Goal: Check status: Check status

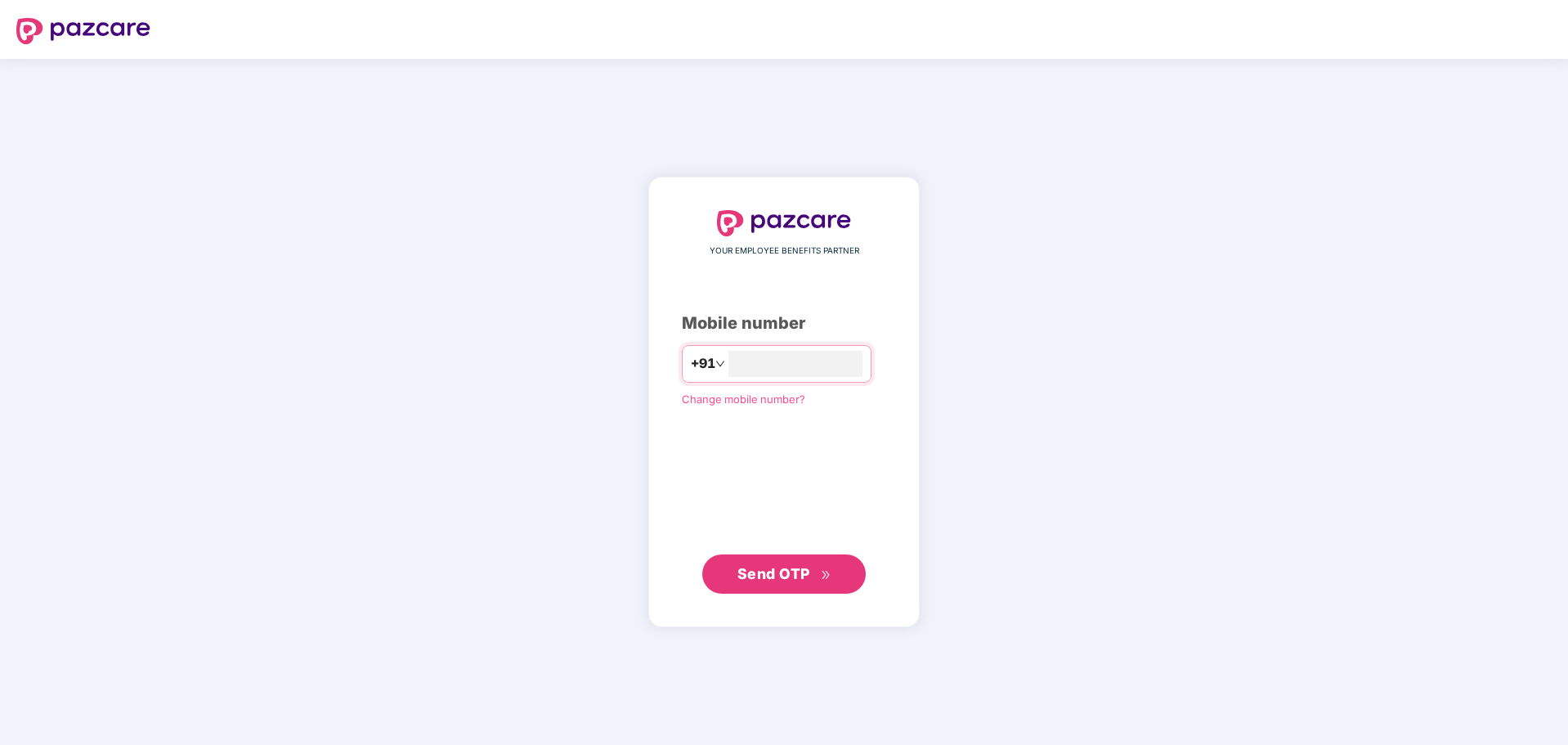
type input "**********"
click at [786, 562] on button "Send OTP" at bounding box center [784, 573] width 164 height 40
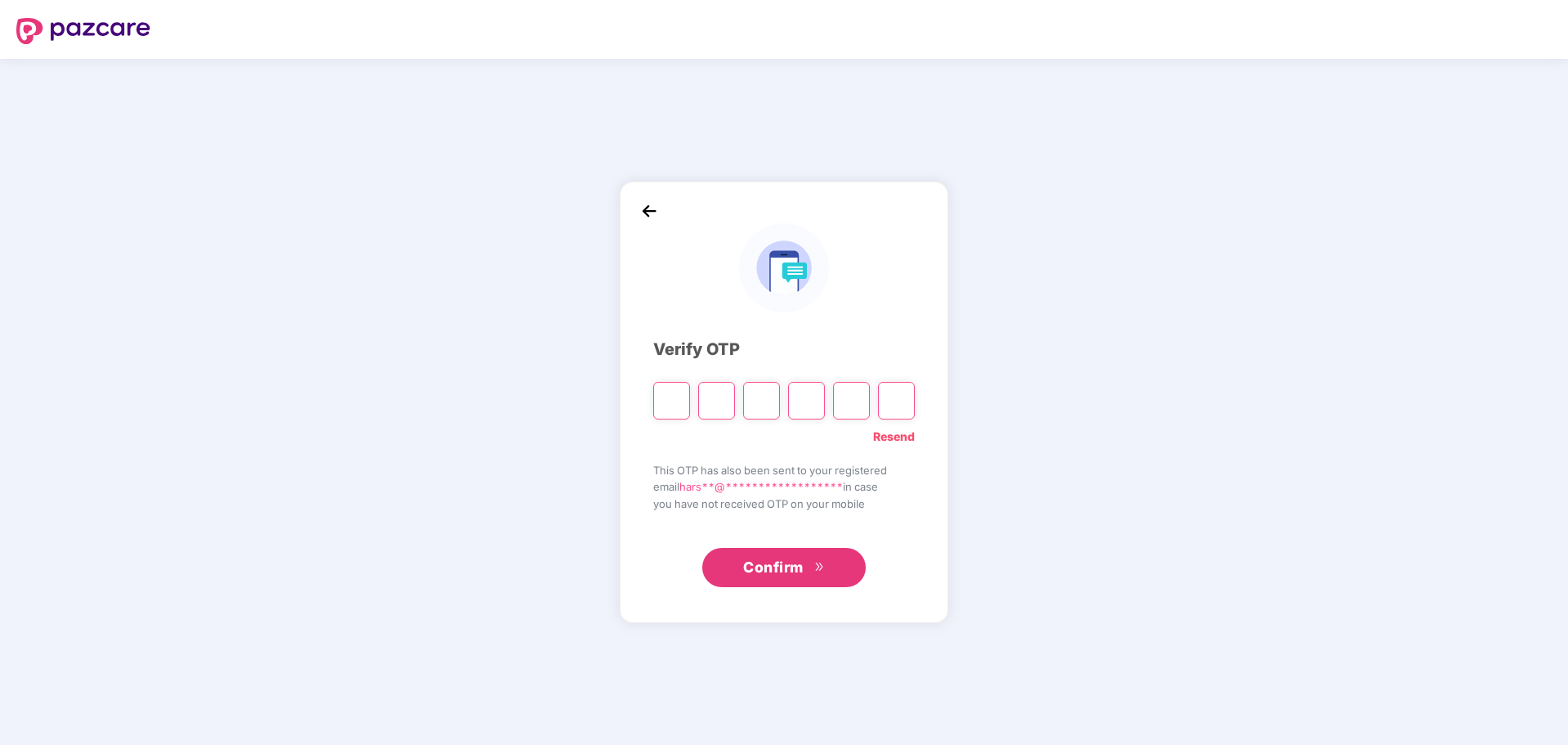
type input "*"
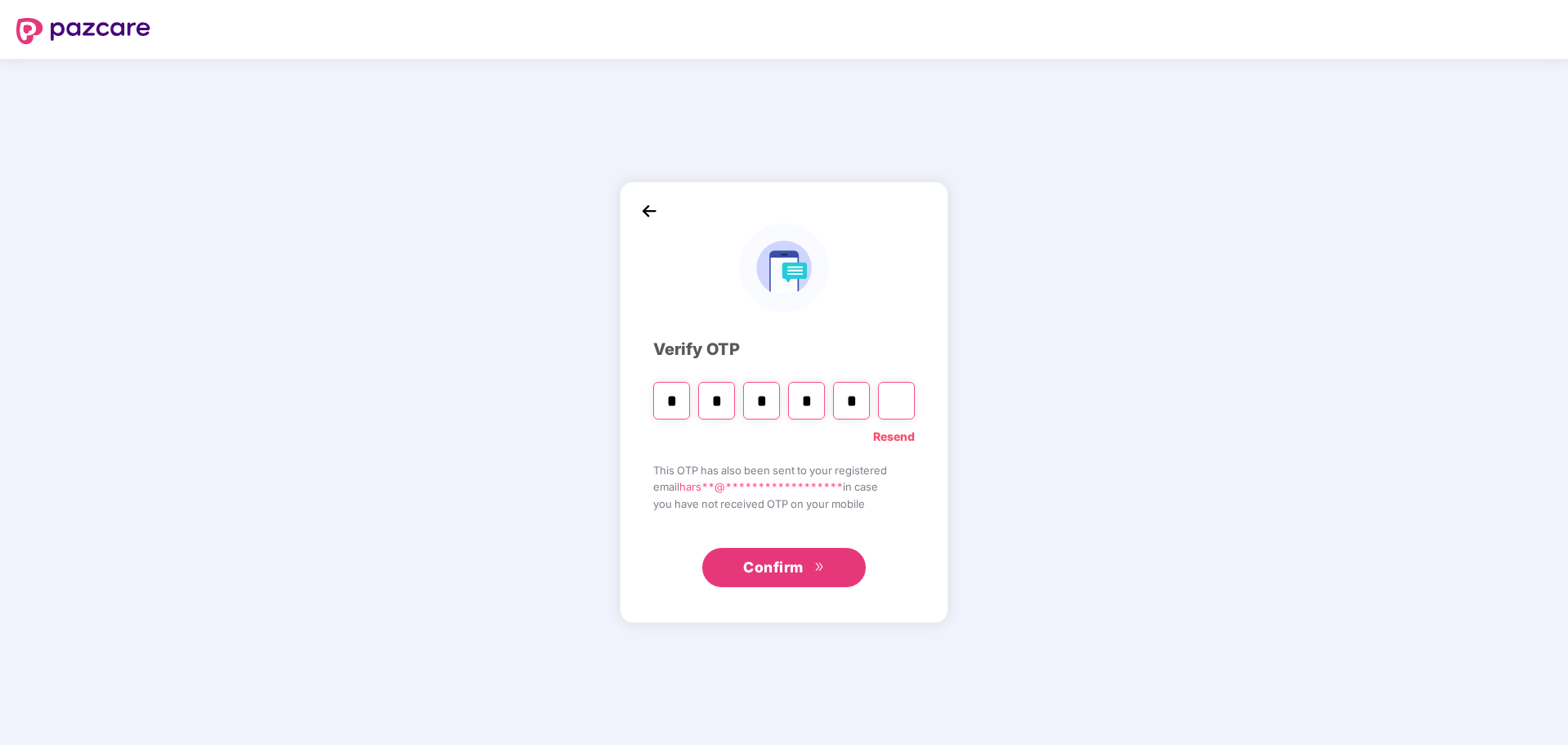
type input "*"
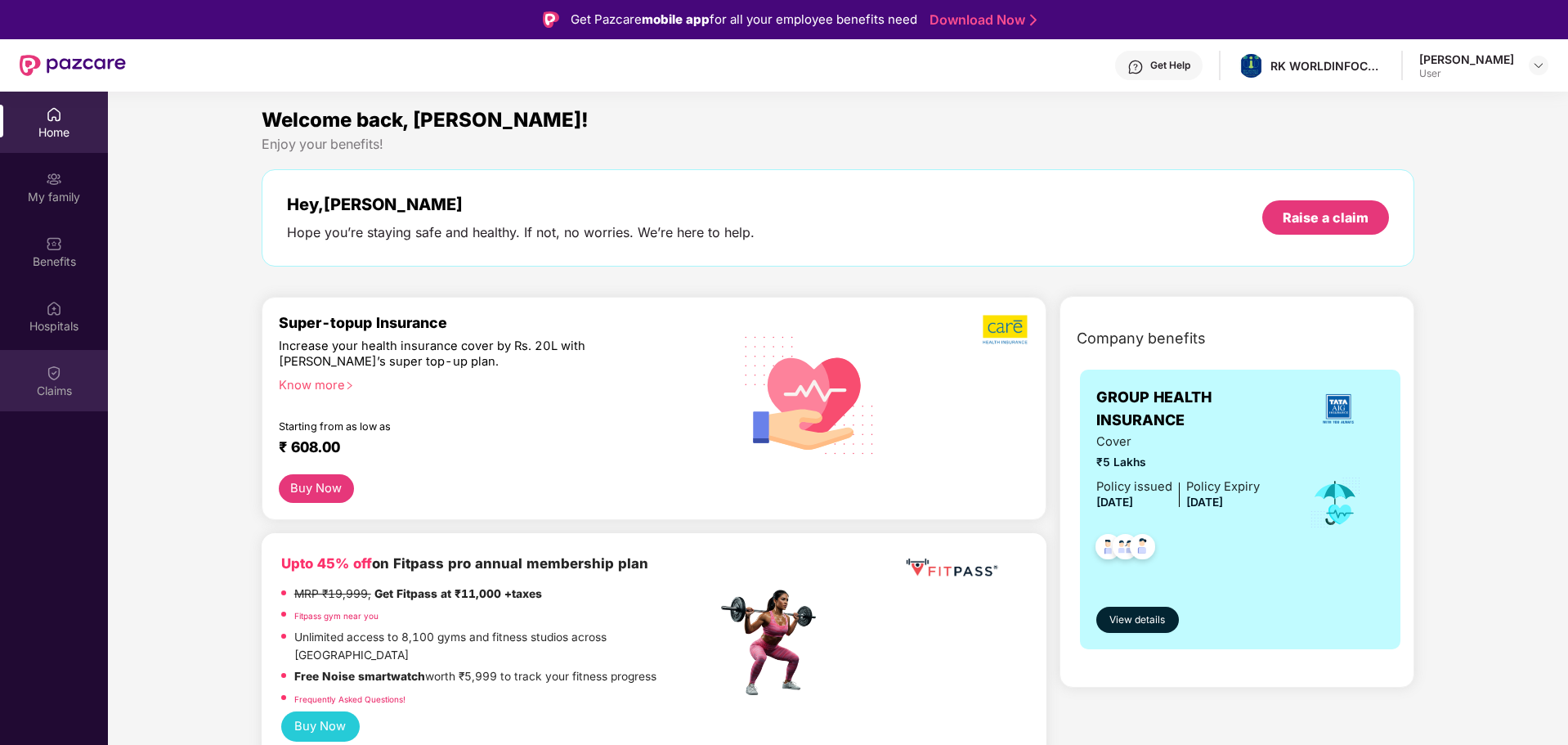
click at [59, 381] on img at bounding box center [53, 372] width 16 height 16
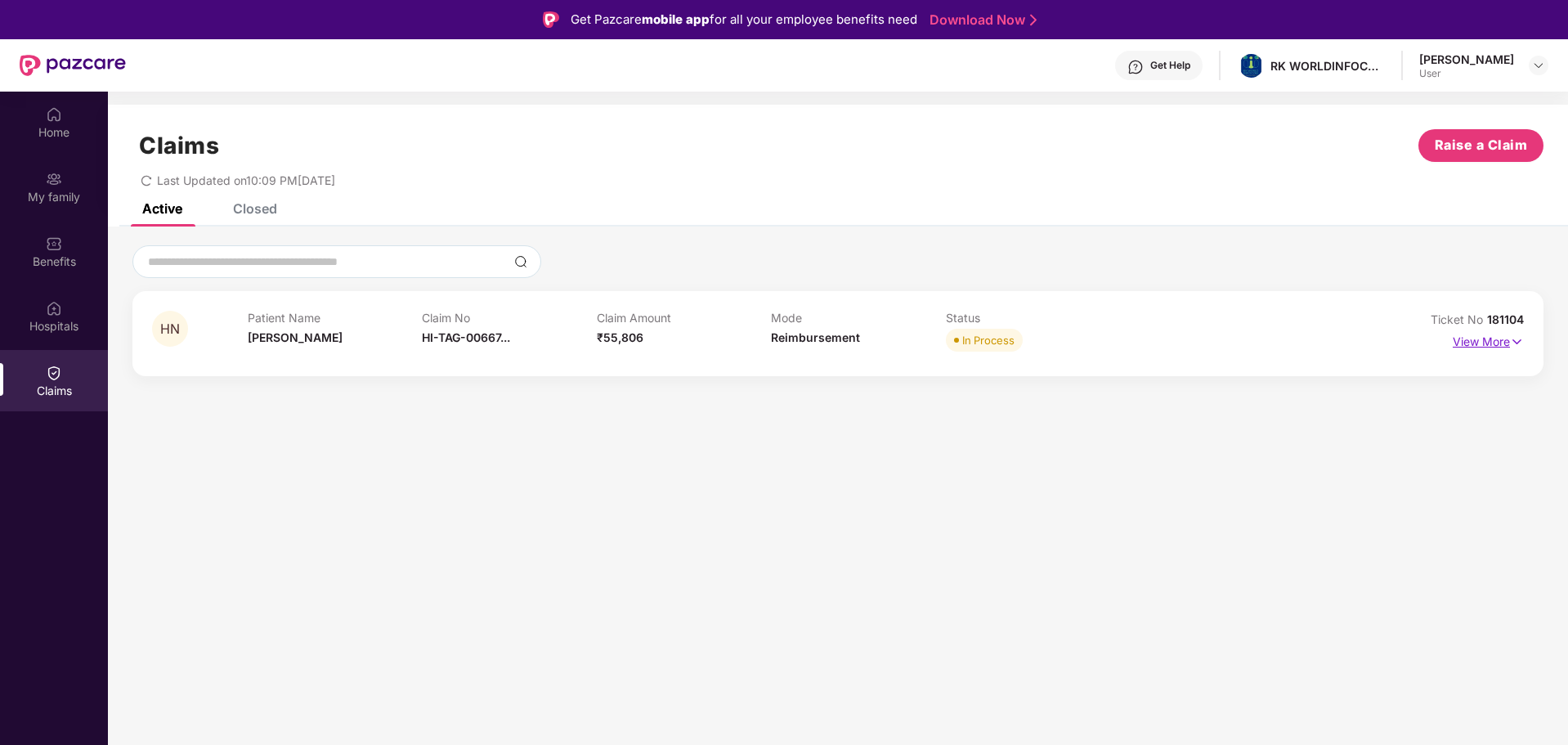
click at [1491, 344] on p "View More" at bounding box center [1488, 339] width 71 height 22
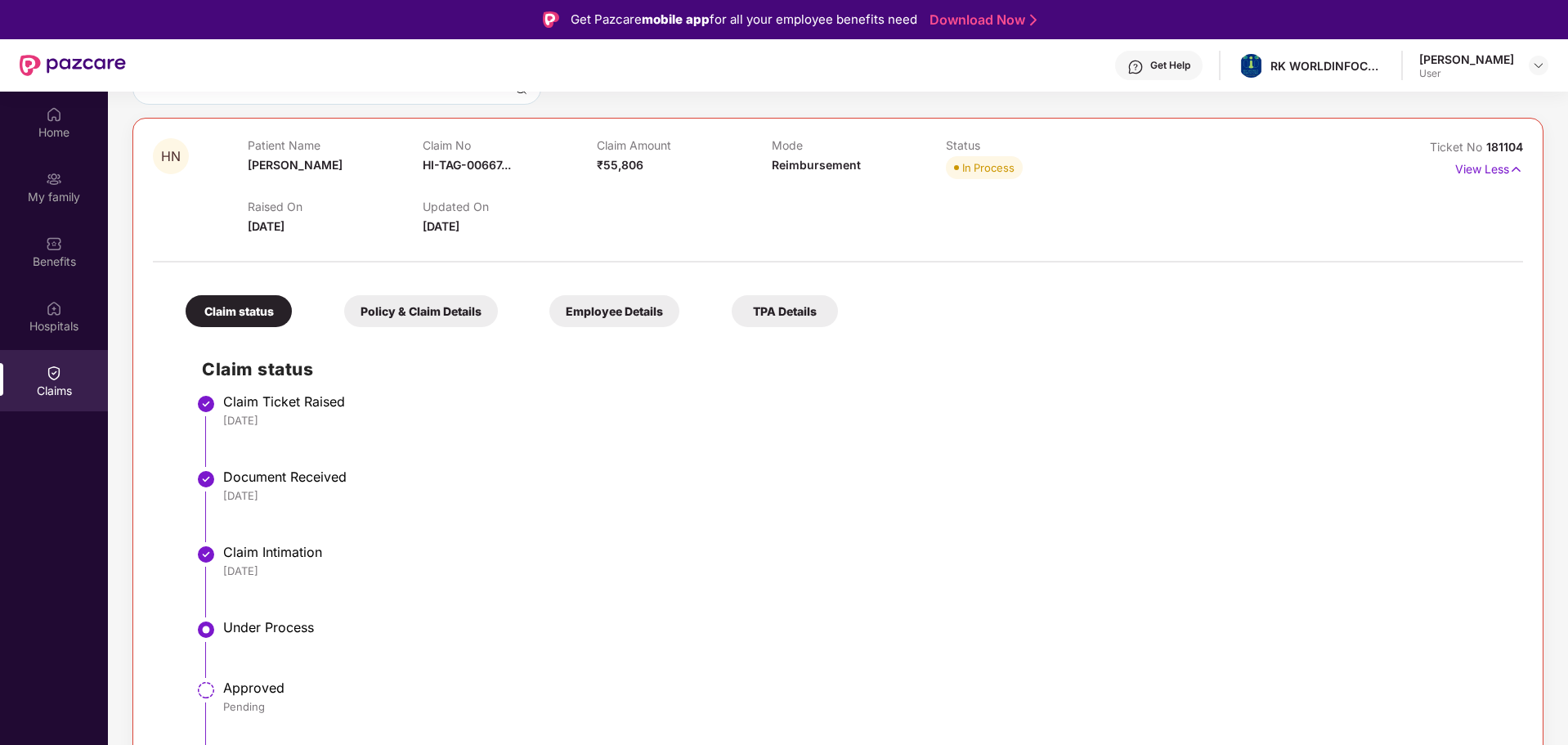
scroll to position [92, 0]
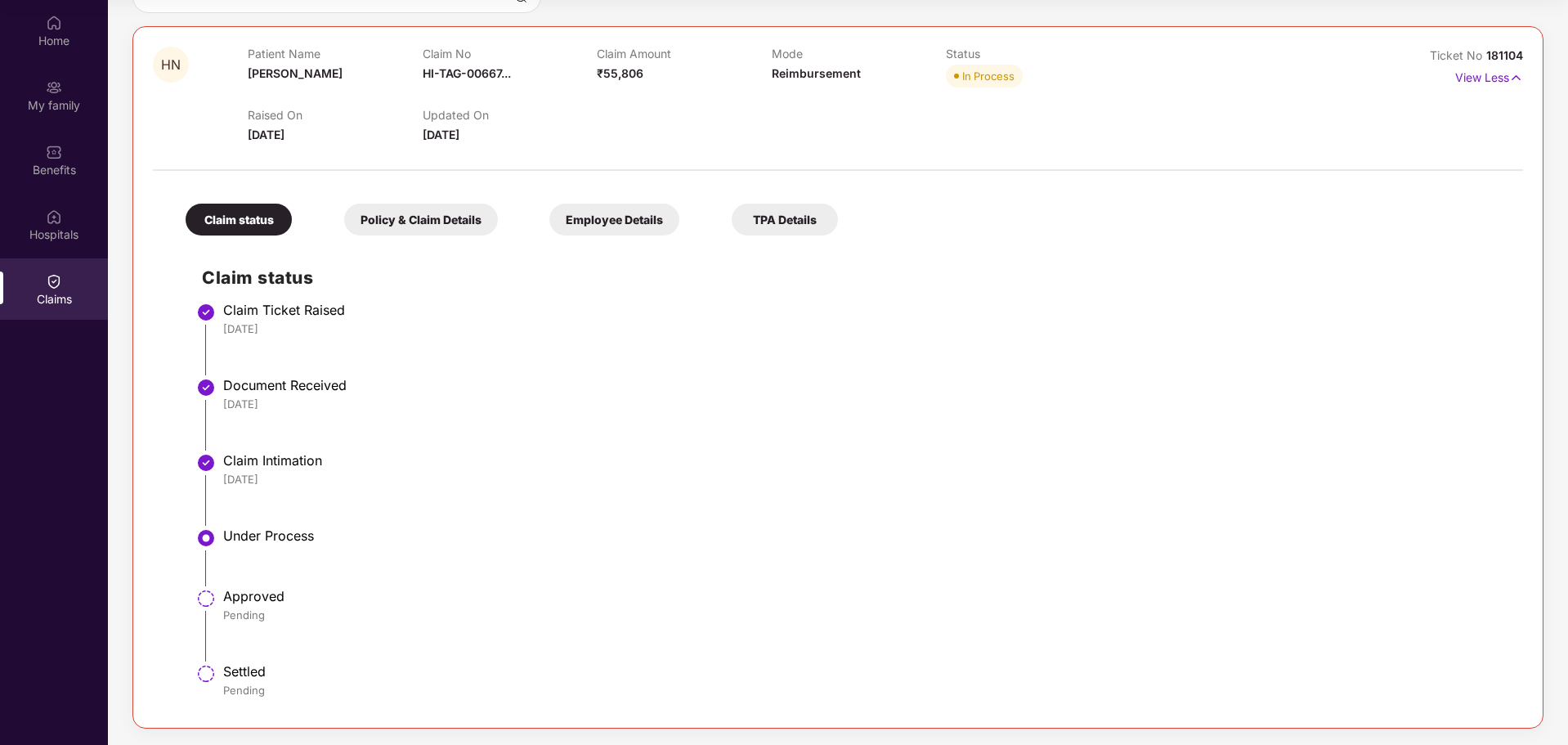
click at [234, 597] on div "Approved" at bounding box center [864, 596] width 1283 height 16
click at [384, 212] on div "Policy & Claim Details" at bounding box center [420, 219] width 154 height 32
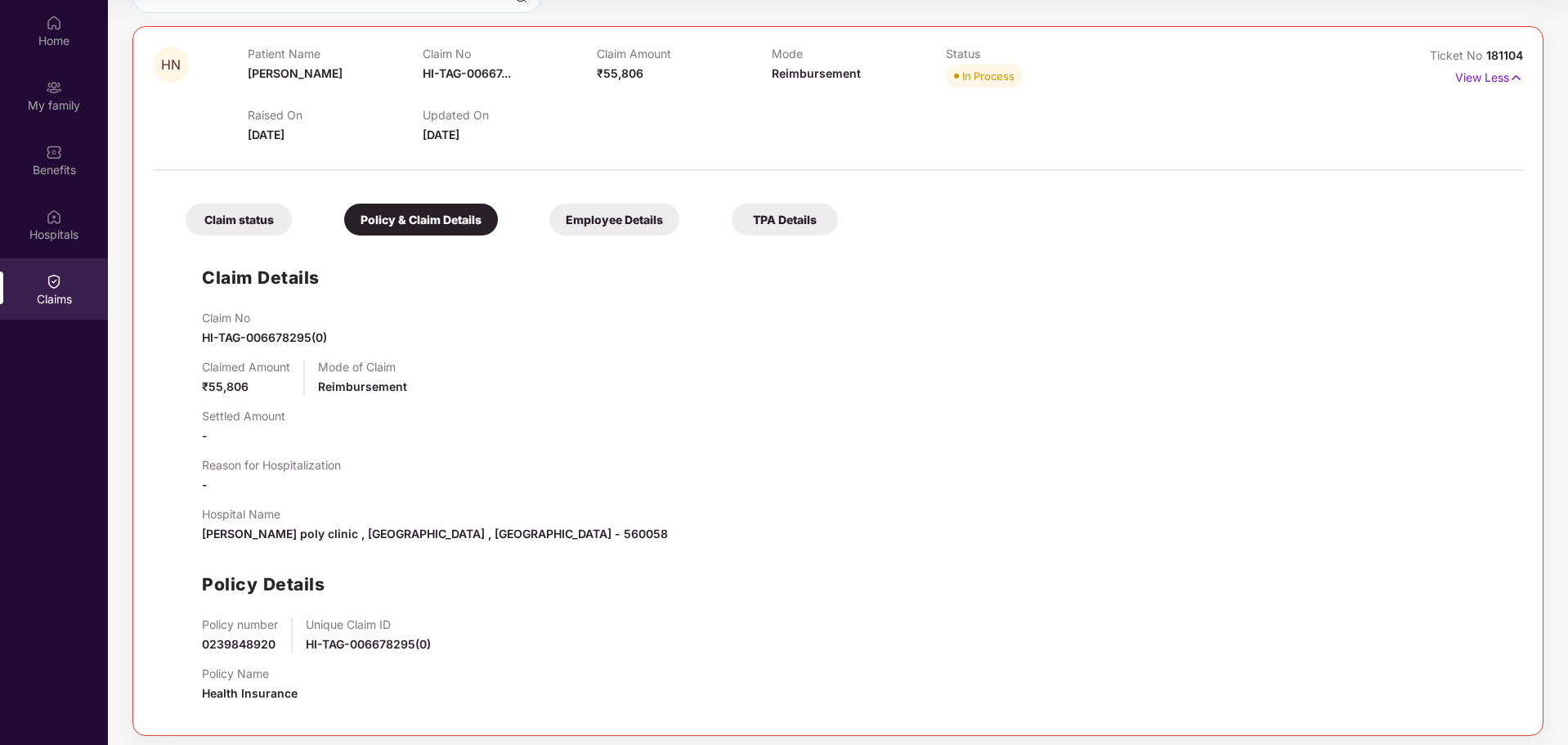
scroll to position [173, 0]
click at [585, 212] on div "Employee Details" at bounding box center [614, 219] width 130 height 32
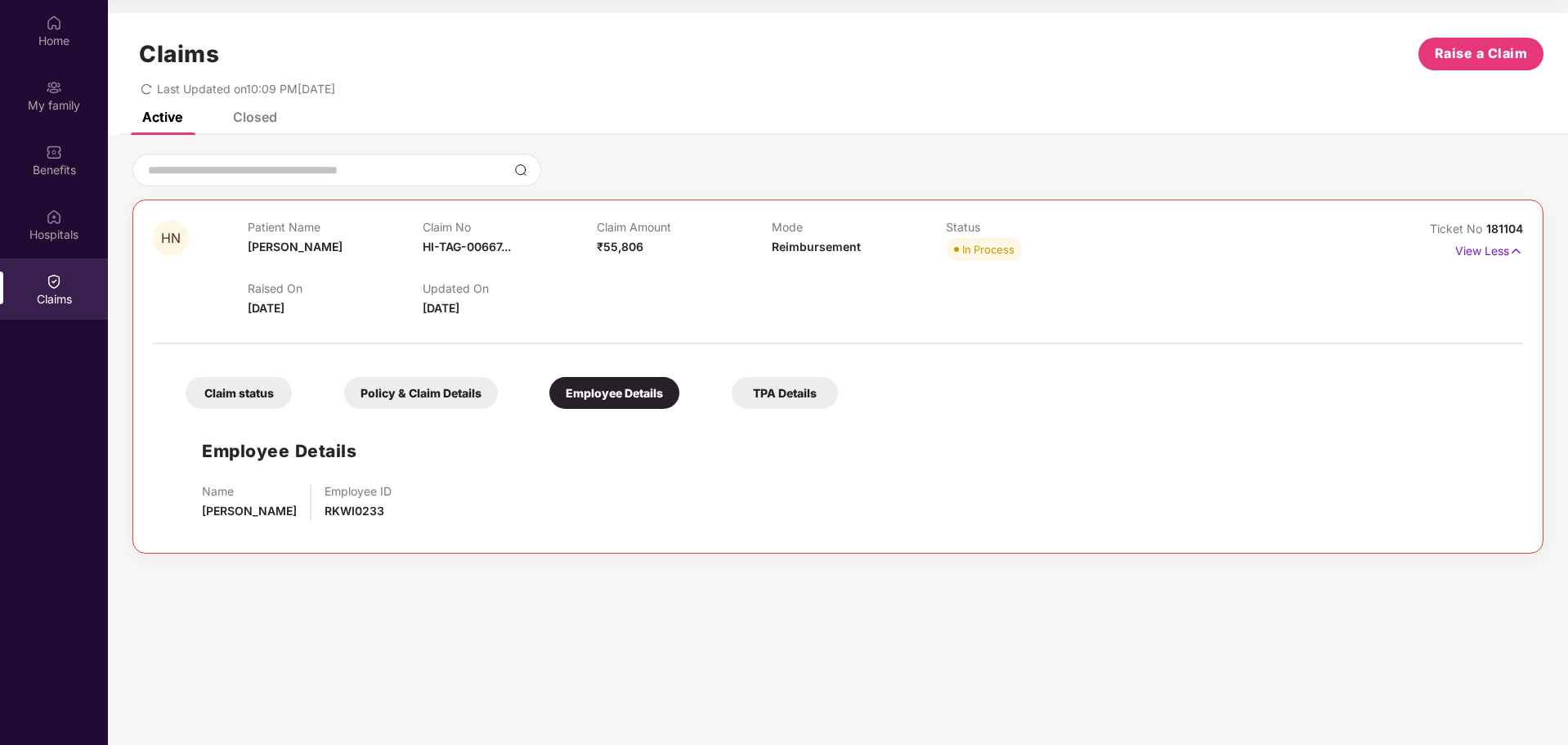
click at [255, 407] on div "Claim status" at bounding box center [239, 392] width 107 height 32
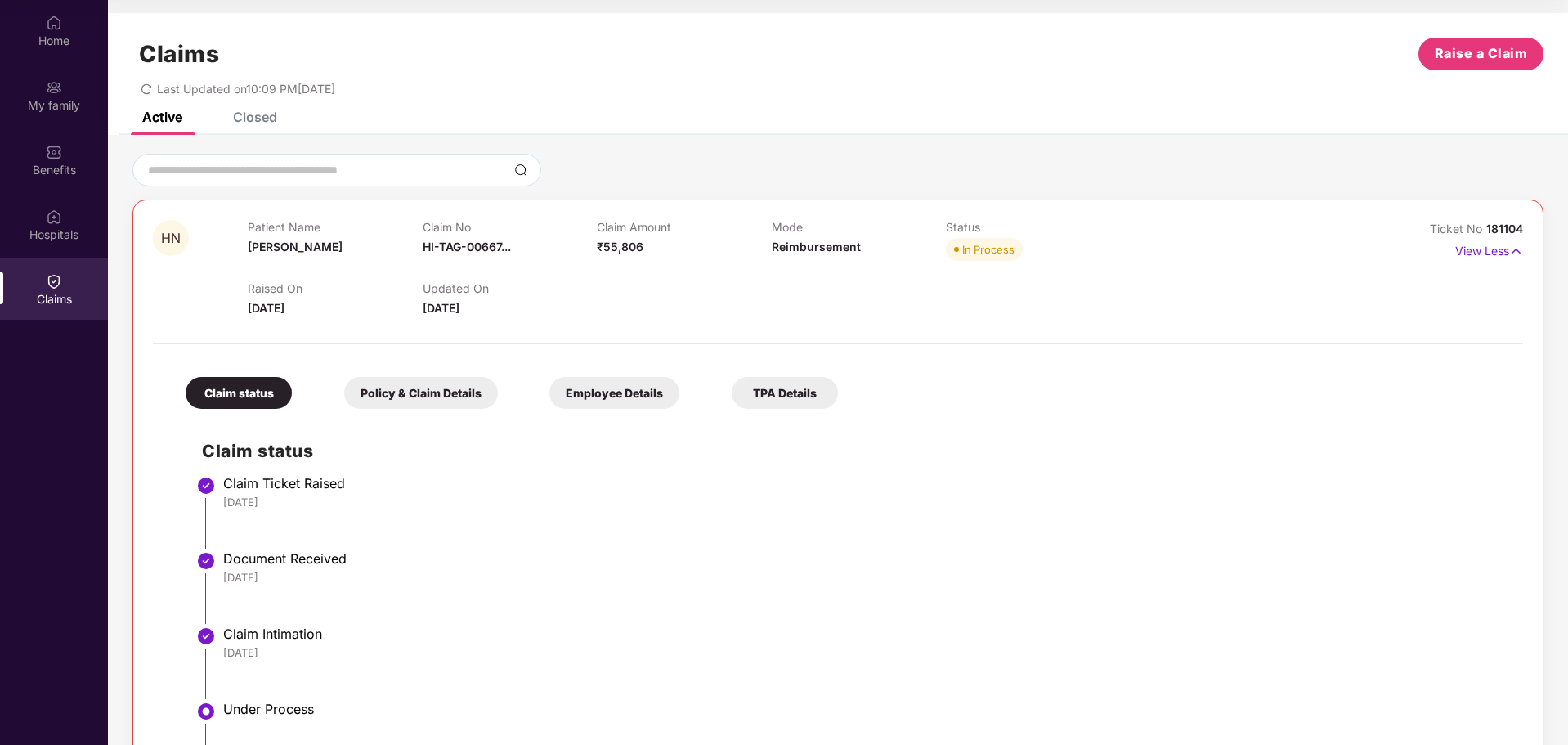
click at [150, 88] on icon "redo" at bounding box center [146, 89] width 12 height 12
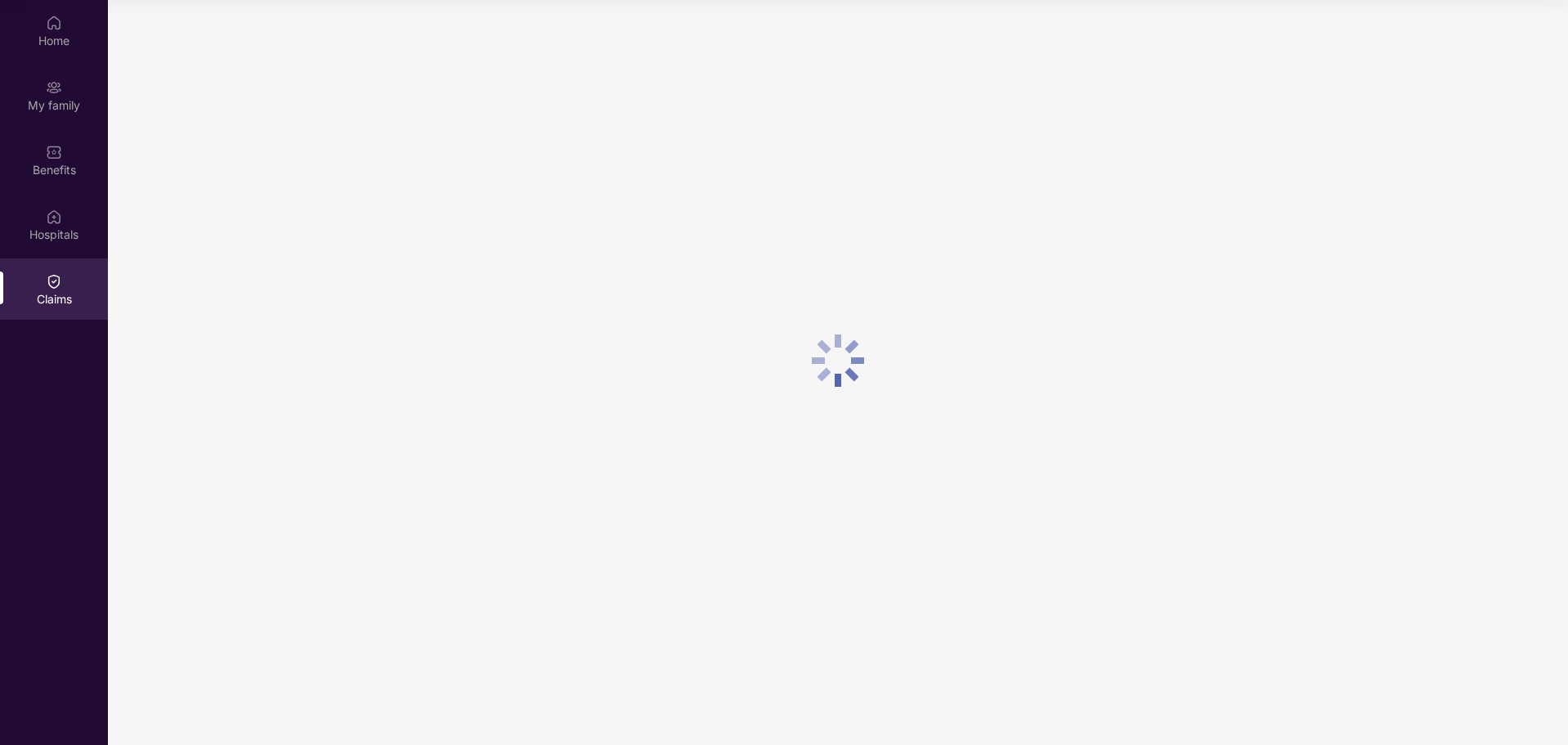
click at [150, 88] on div at bounding box center [838, 360] width 1460 height 721
